Goal: Task Accomplishment & Management: Complete application form

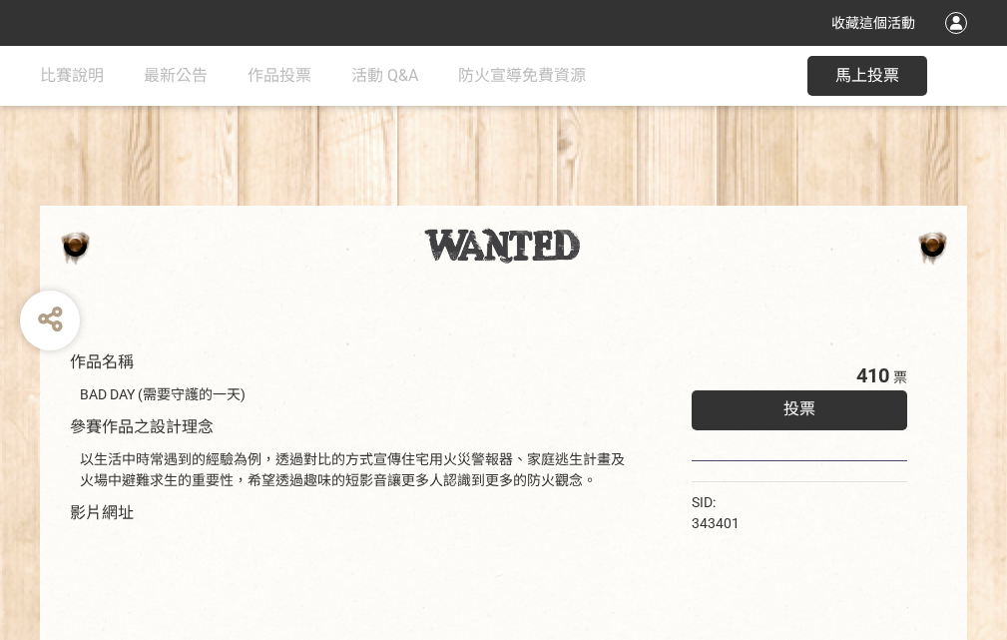
click at [959, 42] on div "收藏這個活動" at bounding box center [503, 23] width 1007 height 46
click at [624, 197] on div "作品名稱 BAD DAY (需要守護的一天) 參賽作品之設計理念 以生活中時常遇到的經驗為例，透過對比的方式宣傳住宅用火災警報器、家庭逃生計畫及火場中避難求生…" at bounding box center [503, 466] width 1007 height 840
click at [795, 404] on span "投票" at bounding box center [800, 408] width 32 height 19
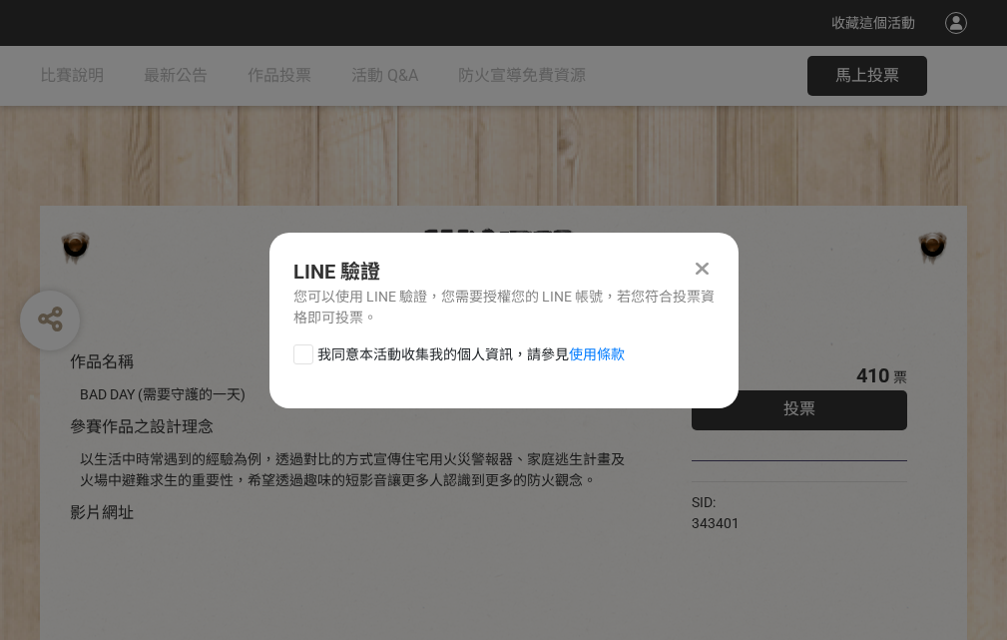
click at [301, 350] on div at bounding box center [303, 354] width 20 height 20
checkbox input "true"
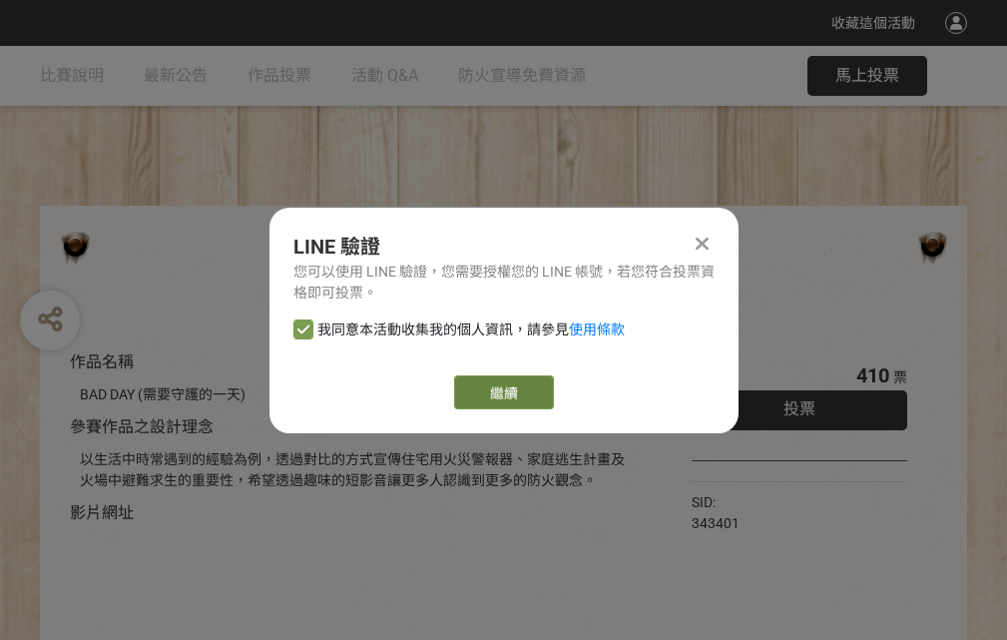
click at [502, 392] on link "繼續" at bounding box center [504, 392] width 100 height 34
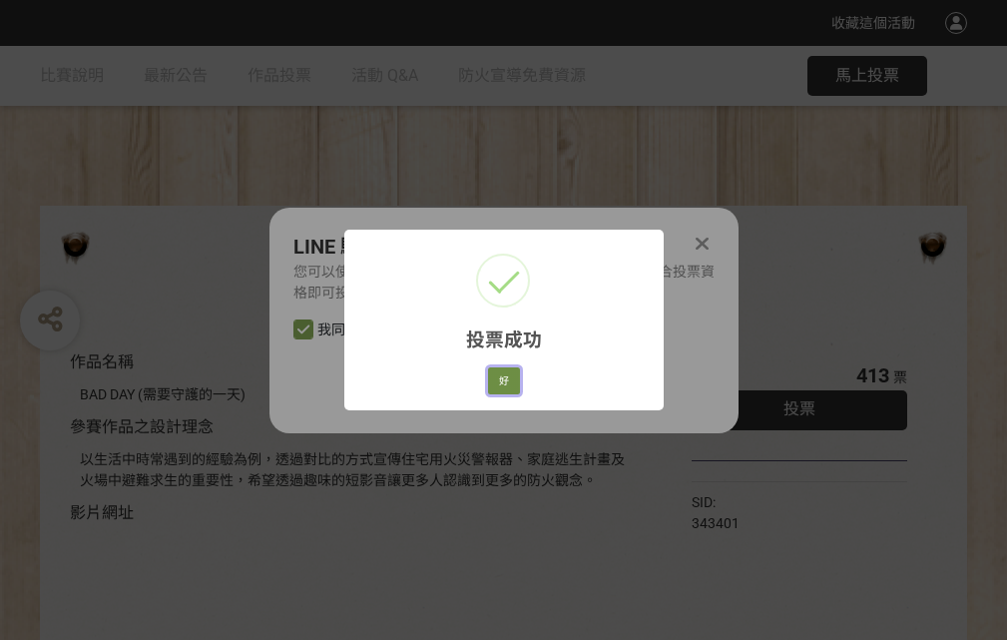
click at [498, 377] on button "好" at bounding box center [504, 381] width 32 height 28
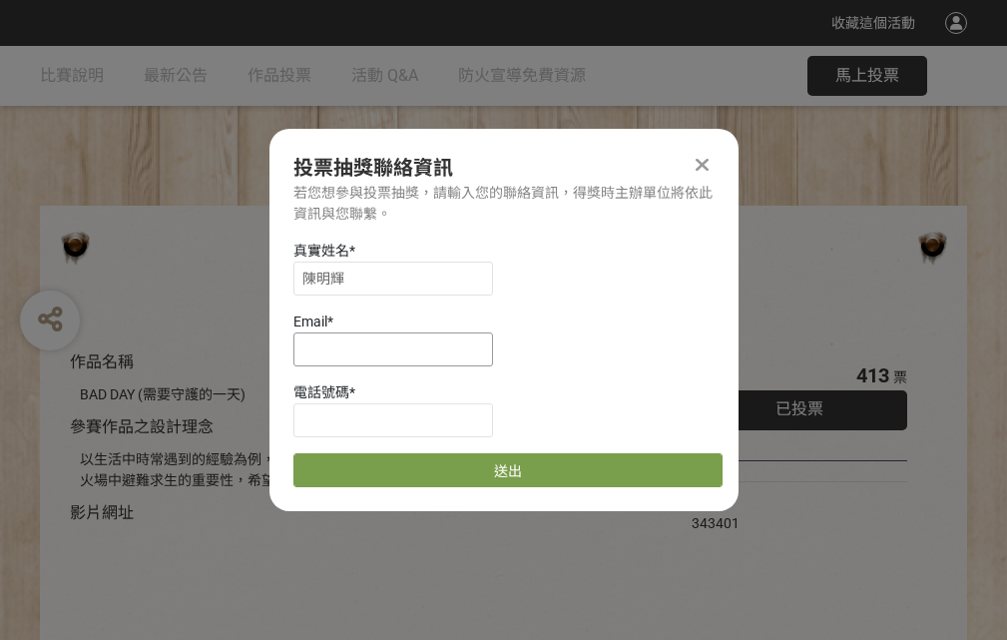
click at [399, 348] on input at bounding box center [393, 349] width 200 height 34
type input "[EMAIL_ADDRESS][DOMAIN_NAME]"
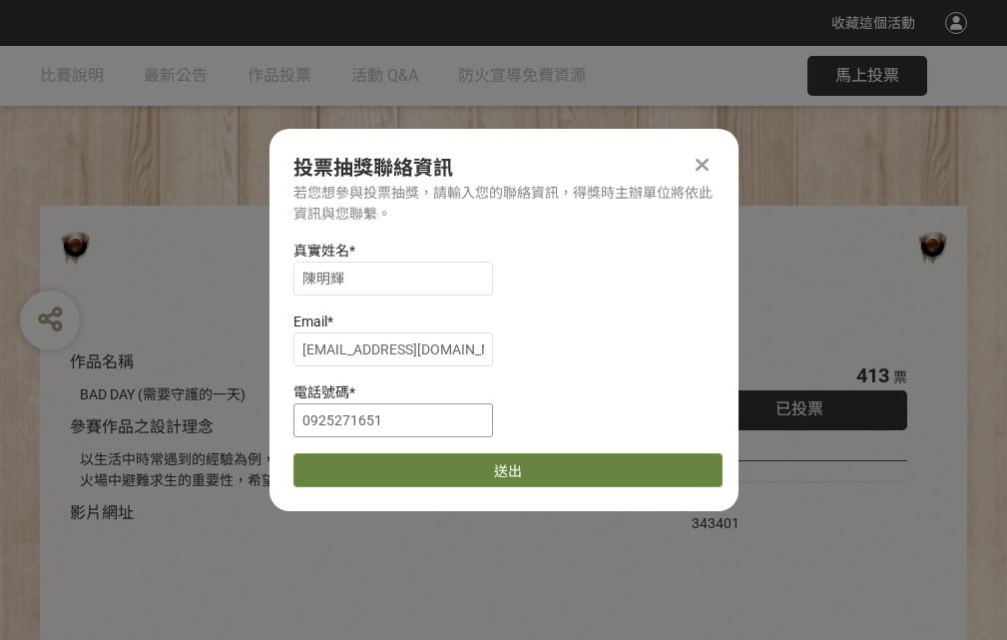
type input "0925271651"
click at [350, 463] on button "送出" at bounding box center [507, 470] width 429 height 34
